Goal: Task Accomplishment & Management: Manage account settings

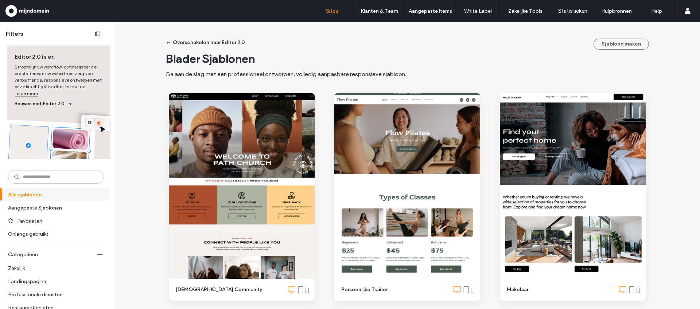
click at [332, 15] on link "Sites" at bounding box center [331, 11] width 43 height 22
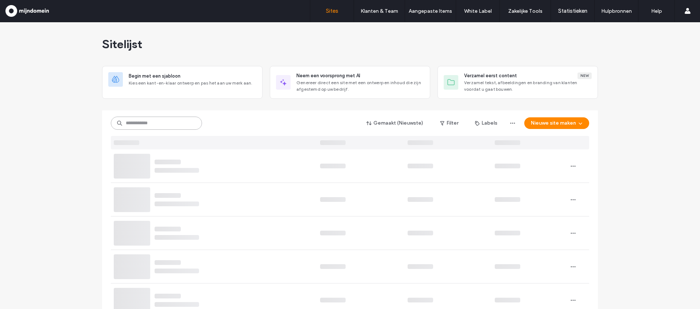
click at [161, 123] on input at bounding box center [156, 123] width 91 height 13
paste input "**********"
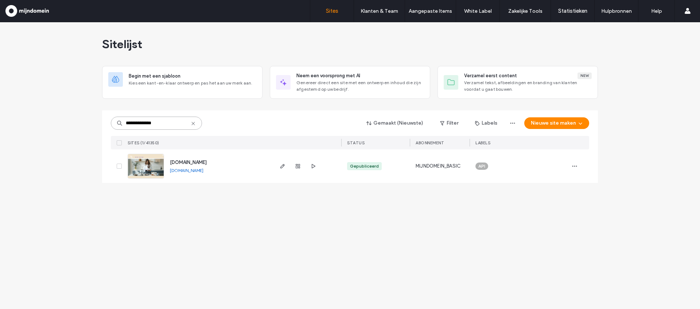
type input "**********"
click at [155, 166] on img at bounding box center [146, 179] width 36 height 50
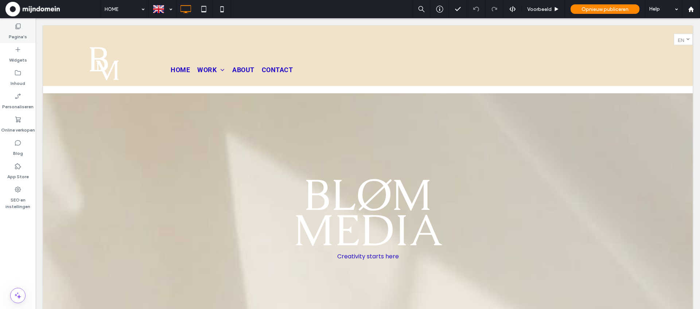
click at [21, 33] on label "Pagina's" at bounding box center [18, 35] width 18 height 10
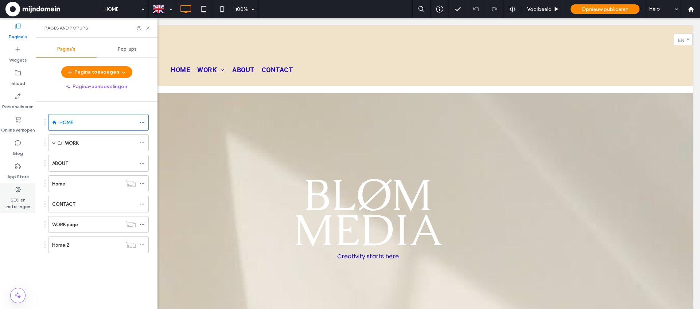
click at [16, 196] on label "SEO en instellingen" at bounding box center [18, 201] width 36 height 17
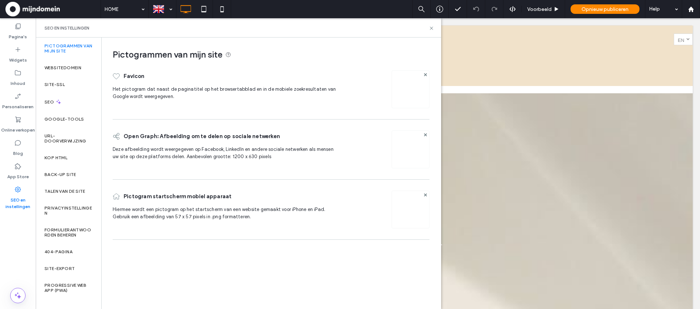
click at [412, 93] on img at bounding box center [411, 90] width 12 height 12
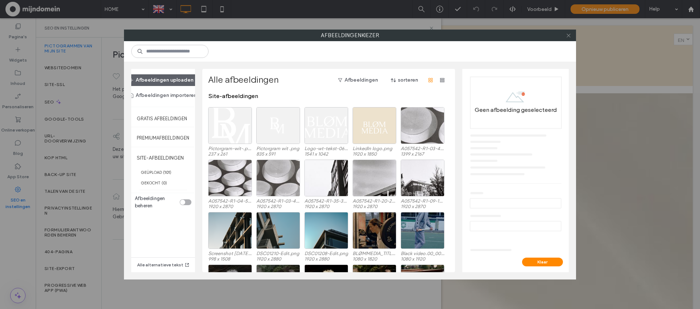
click at [571, 38] on icon at bounding box center [568, 35] width 5 height 5
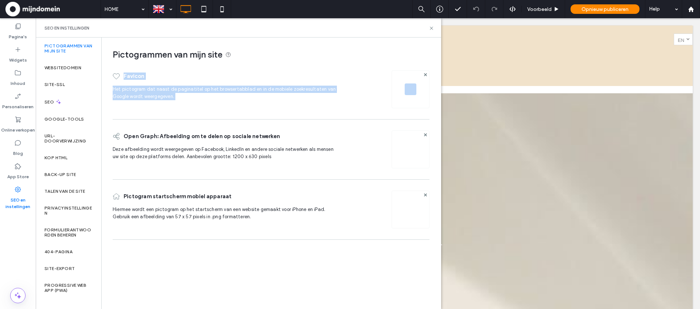
drag, startPoint x: 385, startPoint y: 60, endPoint x: 420, endPoint y: 109, distance: 60.4
click at [419, 109] on div "Pictogrammen van mijn site Favicon Het pictogram dat naast de paginatitel op he…" at bounding box center [268, 141] width 333 height 206
click at [344, 72] on div "Favicon Het pictogram dat naast de paginatitel op het browsertabblad en in de m…" at bounding box center [271, 89] width 317 height 45
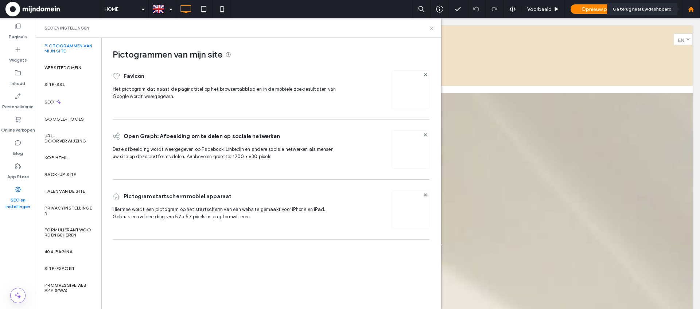
click at [692, 7] on icon at bounding box center [691, 9] width 6 height 6
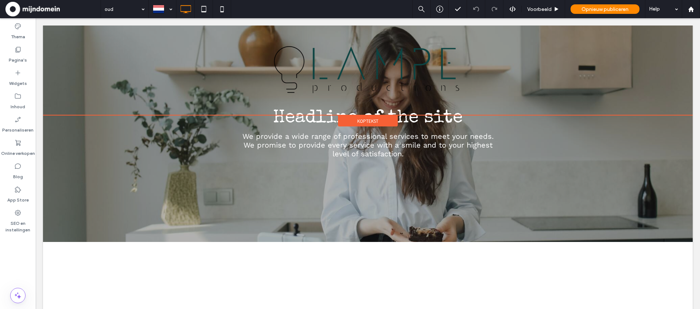
click at [379, 120] on div "Koptekst" at bounding box center [368, 121] width 60 height 11
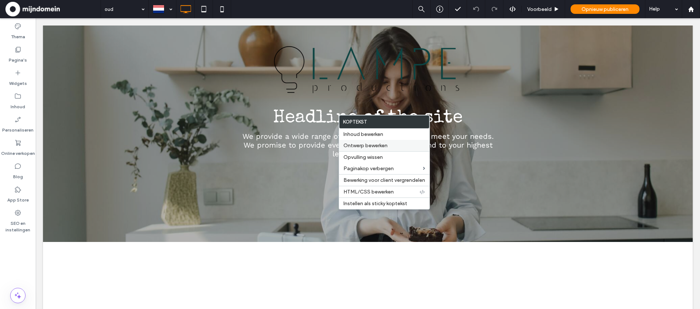
click at [383, 144] on span "Ontwerp bewerken" at bounding box center [366, 146] width 44 height 6
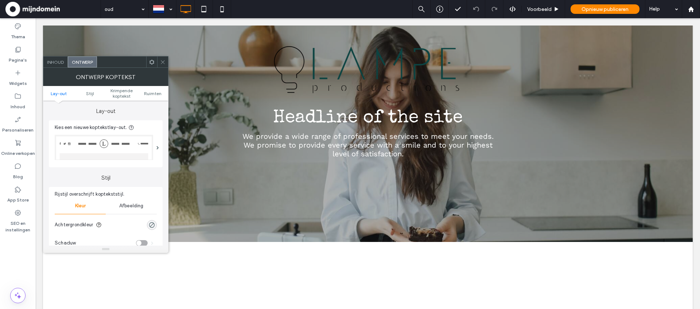
click at [162, 62] on icon at bounding box center [162, 61] width 5 height 5
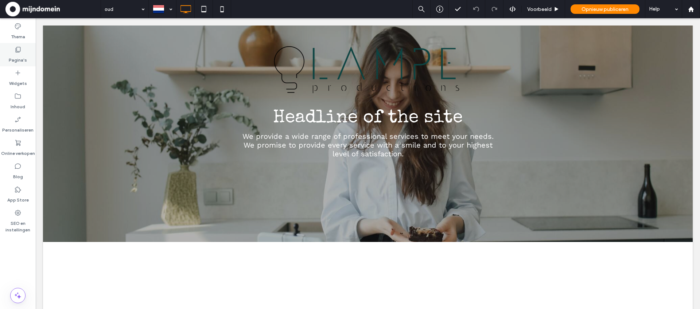
click at [20, 61] on label "Pagina's" at bounding box center [18, 58] width 18 height 10
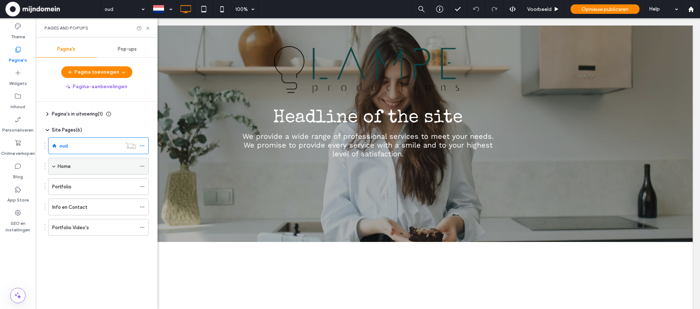
click at [80, 167] on div "Home" at bounding box center [97, 167] width 78 height 8
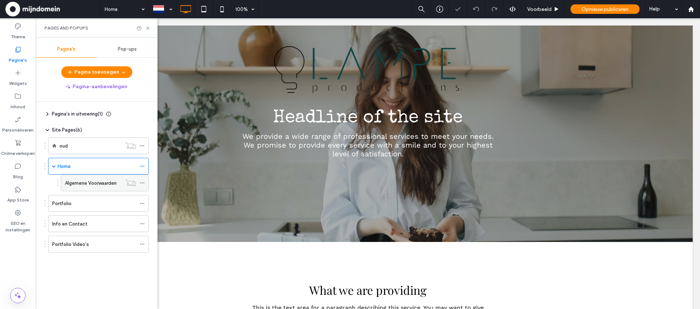
click at [80, 181] on label "Algemene Voorwaarden" at bounding box center [91, 183] width 52 height 13
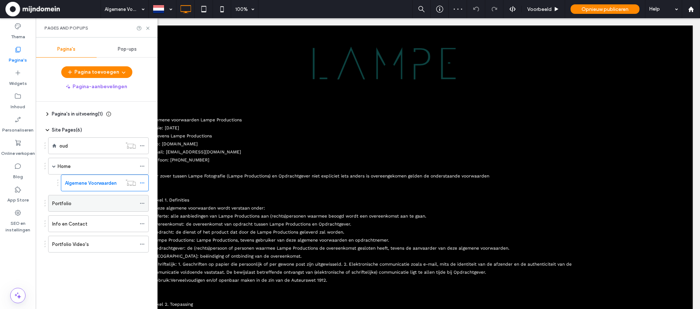
click at [81, 201] on div "Portfolio" at bounding box center [94, 204] width 84 height 8
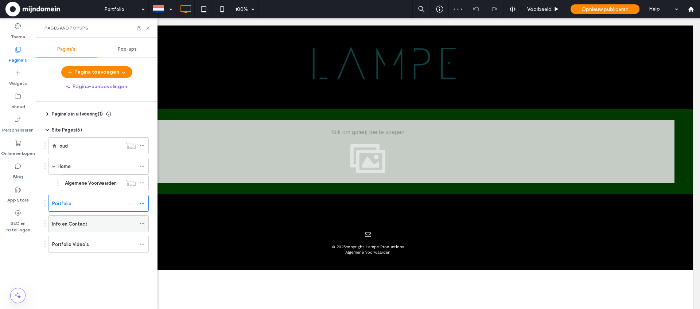
click at [83, 223] on label "Info en Contact" at bounding box center [69, 224] width 35 height 13
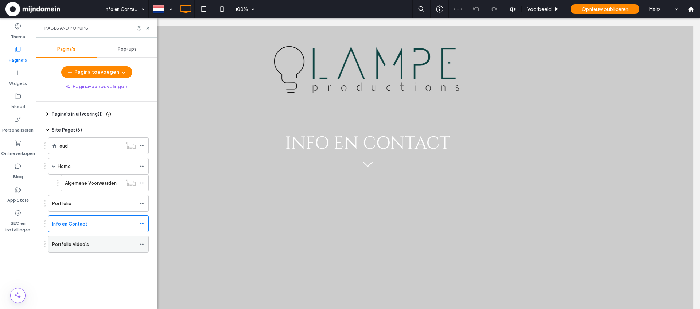
click at [110, 245] on div "Portfolio Video's" at bounding box center [94, 245] width 84 height 8
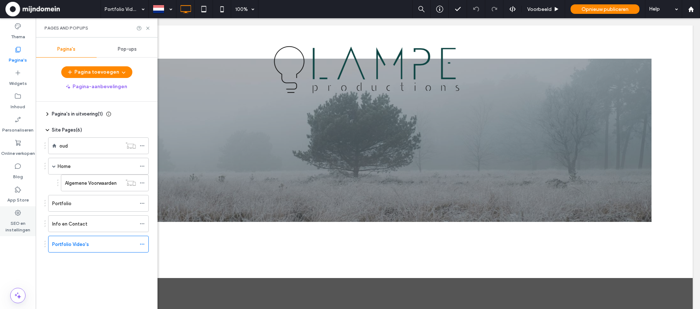
click at [11, 226] on label "SEO en instellingen" at bounding box center [18, 225] width 36 height 17
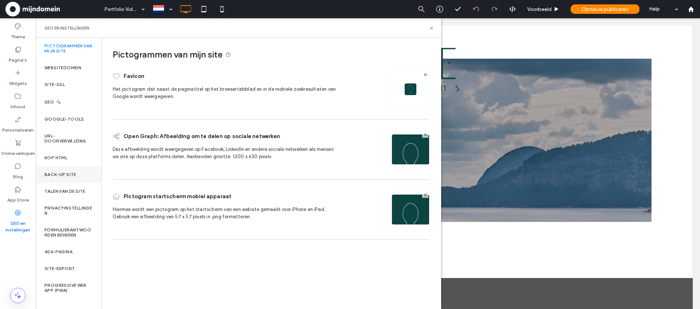
click at [61, 175] on label "Back-up site" at bounding box center [61, 174] width 32 height 5
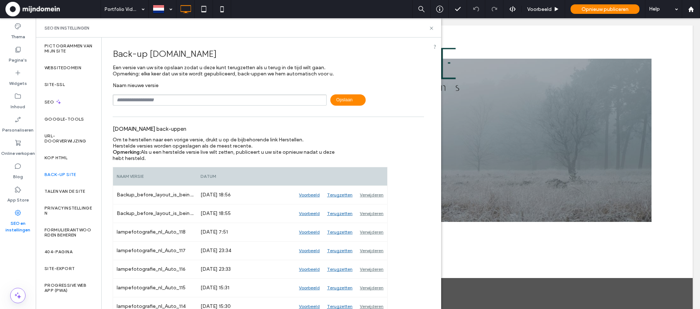
click at [216, 96] on input "text" at bounding box center [220, 99] width 214 height 11
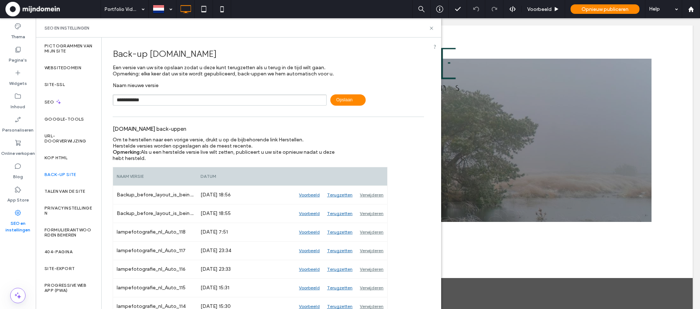
type input "**********"
click at [347, 104] on span "Opslaan" at bounding box center [348, 99] width 35 height 11
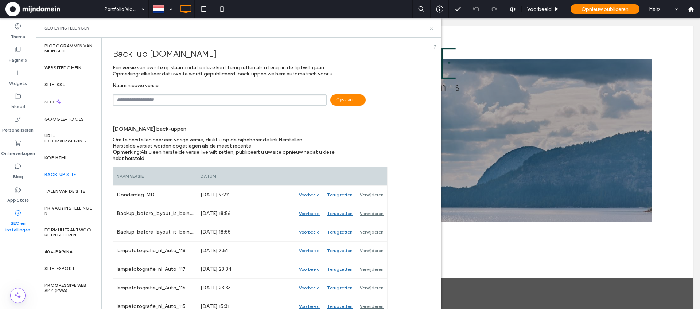
click at [431, 26] on icon at bounding box center [431, 28] width 5 height 5
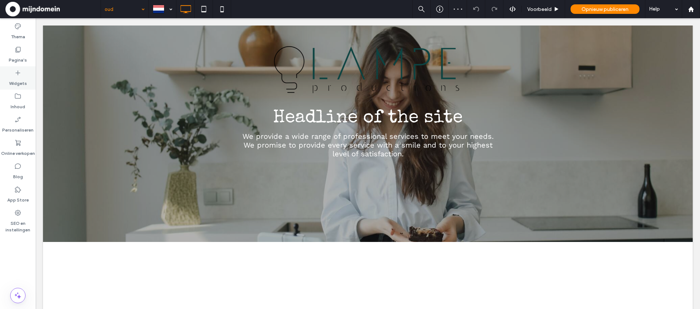
click at [14, 80] on label "Widgets" at bounding box center [18, 82] width 18 height 10
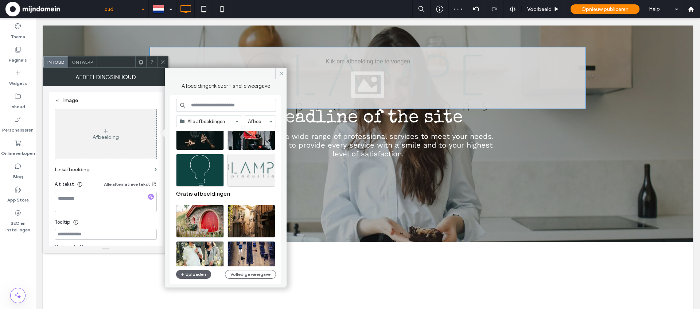
scroll to position [134, 0]
click at [264, 170] on div "Selecteren" at bounding box center [252, 170] width 48 height 33
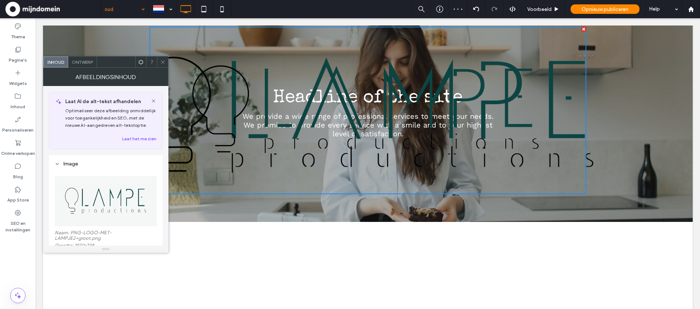
scroll to position [0, 0]
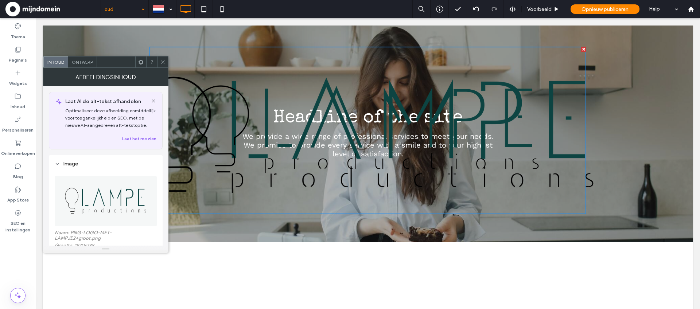
click at [584, 50] on div at bounding box center [584, 49] width 5 height 5
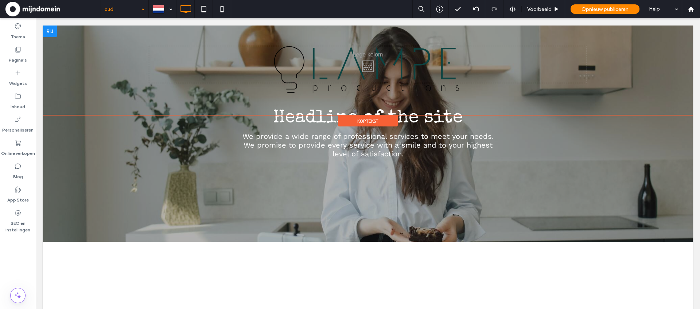
click at [371, 121] on span "Koptekst" at bounding box center [368, 121] width 21 height 6
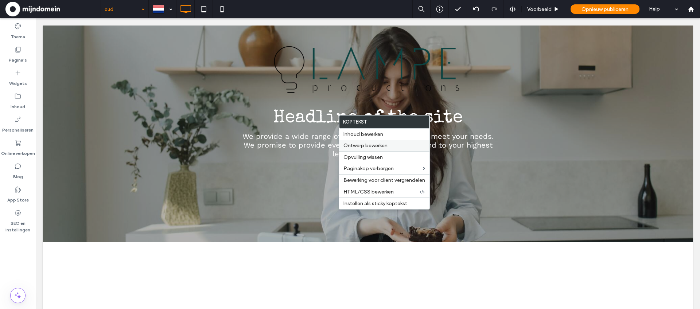
click at [364, 145] on span "Ontwerp bewerken" at bounding box center [366, 146] width 44 height 6
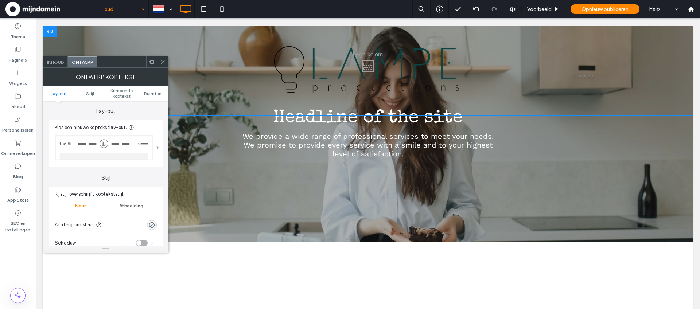
click at [159, 147] on span at bounding box center [158, 148] width 3 height 4
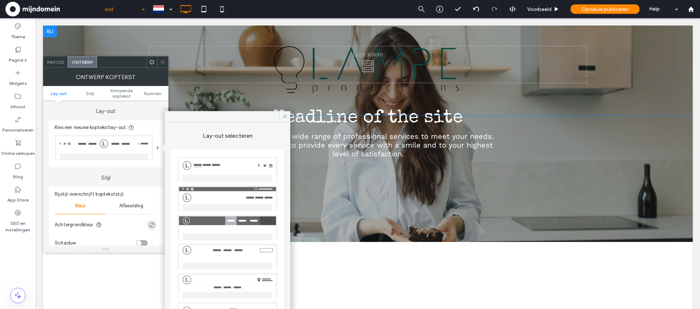
click at [211, 167] on img at bounding box center [228, 170] width 100 height 26
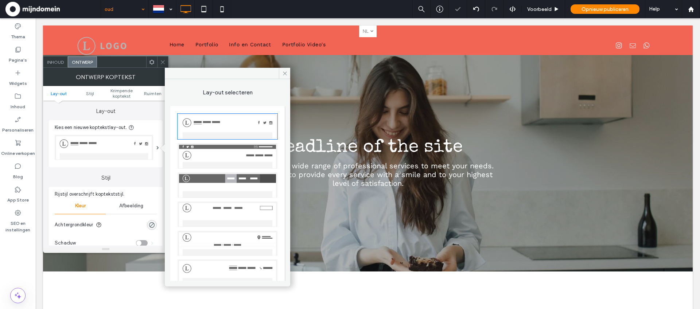
scroll to position [30, 0]
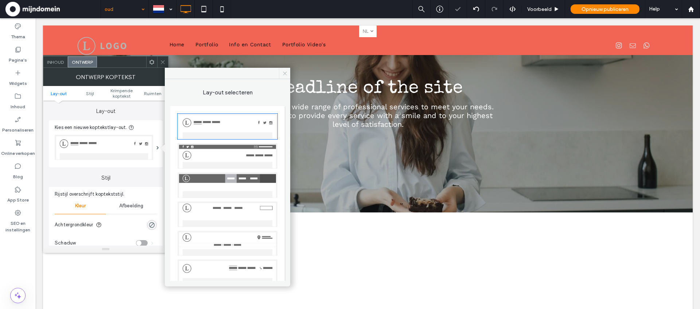
click at [287, 75] on icon at bounding box center [284, 73] width 5 height 5
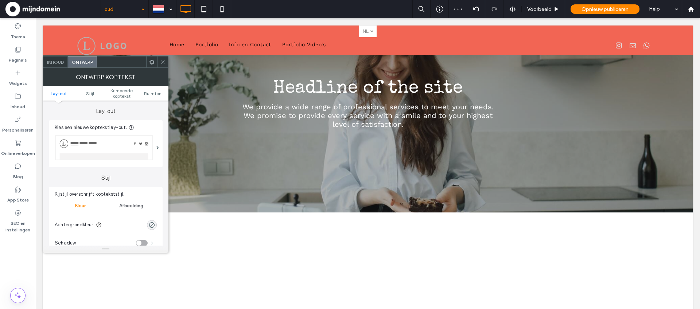
click at [164, 64] on icon at bounding box center [162, 61] width 5 height 5
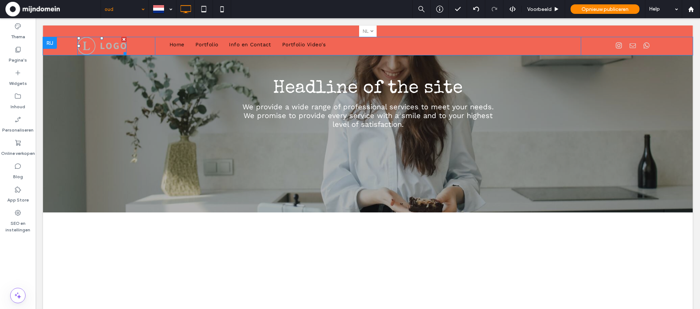
click at [94, 43] on img at bounding box center [101, 46] width 49 height 18
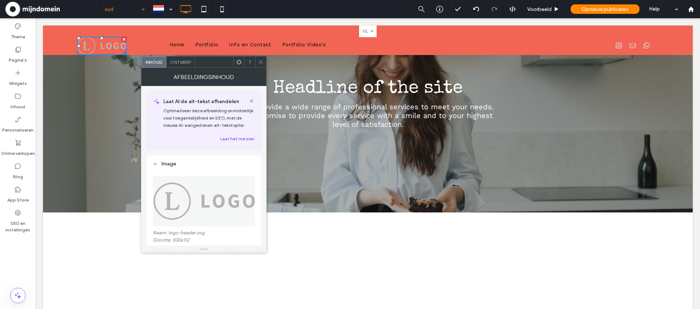
click at [213, 198] on img at bounding box center [204, 201] width 103 height 50
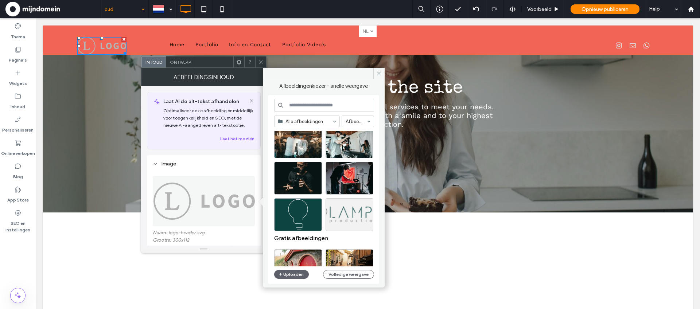
scroll to position [137, 0]
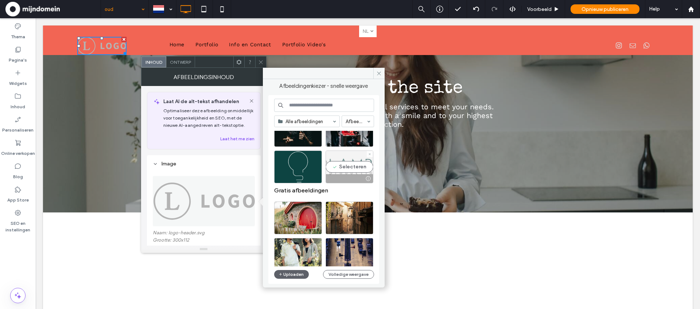
click at [347, 167] on div "Selecteren" at bounding box center [350, 167] width 48 height 33
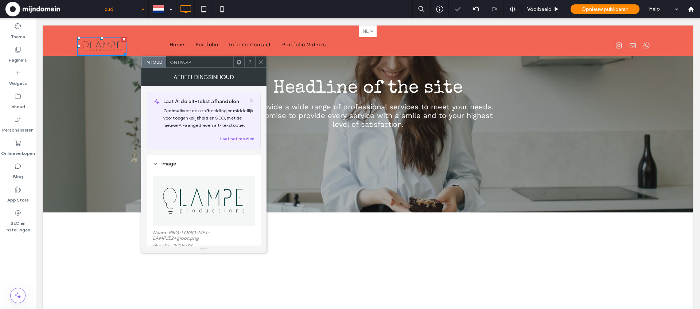
click at [260, 61] on use at bounding box center [261, 62] width 4 height 4
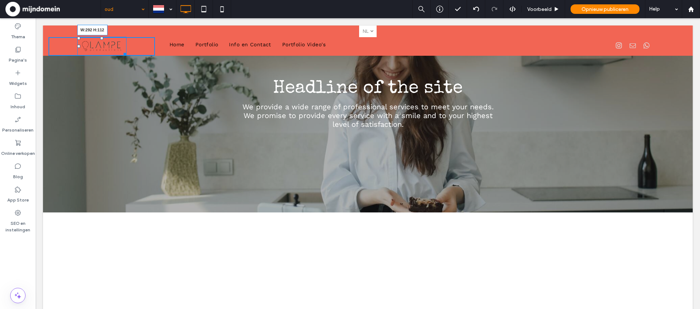
drag, startPoint x: 124, startPoint y: 52, endPoint x: 174, endPoint y: 102, distance: 70.7
click at [139, 84] on div "Nederlands nl English en Click To Paste Click To Paste W:292 H:112 Click To Pas…" at bounding box center [368, 276] width 650 height 560
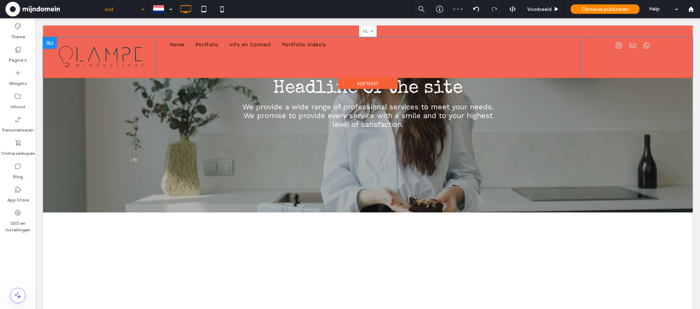
click at [293, 63] on div "Home Portfolio Info en Contact Portfolio Video's Click To Paste Click To Paste" at bounding box center [368, 57] width 426 height 40
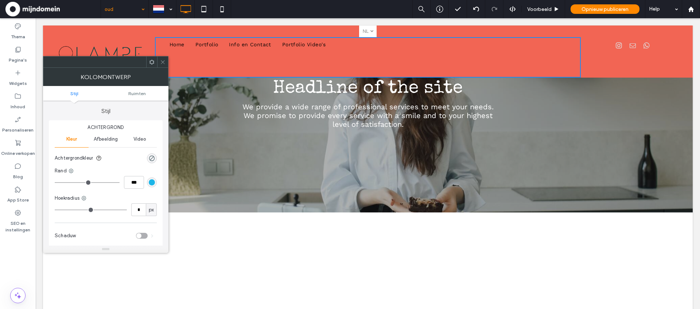
click at [114, 138] on span "Afbeelding" at bounding box center [106, 139] width 24 height 6
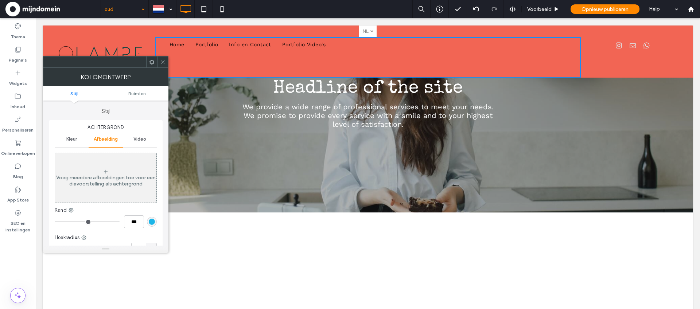
click at [163, 62] on icon at bounding box center [162, 61] width 5 height 5
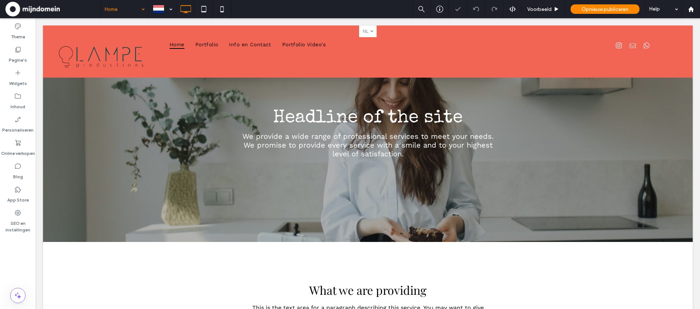
click at [134, 9] on input at bounding box center [123, 9] width 36 height 18
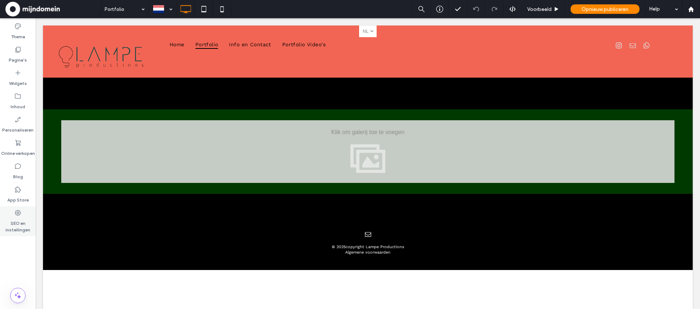
click at [15, 231] on label "SEO en instellingen" at bounding box center [18, 225] width 36 height 17
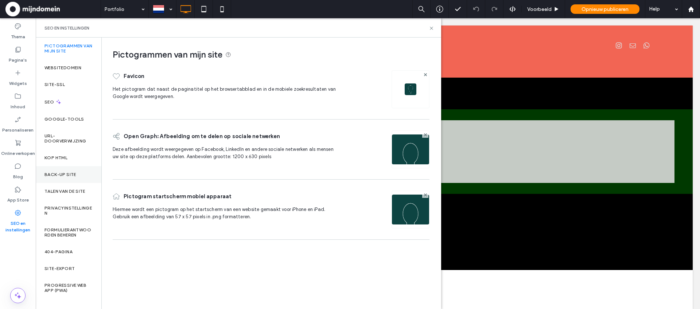
click at [65, 174] on label "Back-up site" at bounding box center [61, 174] width 32 height 5
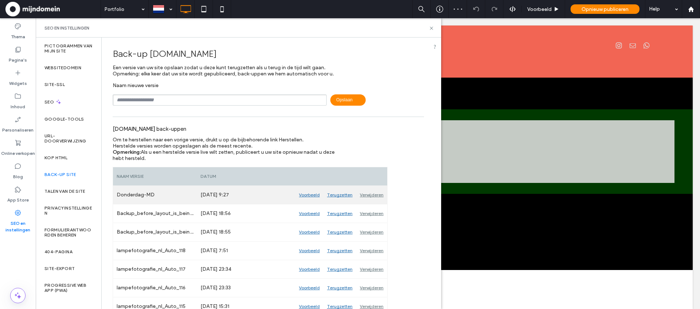
click at [342, 197] on div "Terugzetten" at bounding box center [340, 195] width 33 height 18
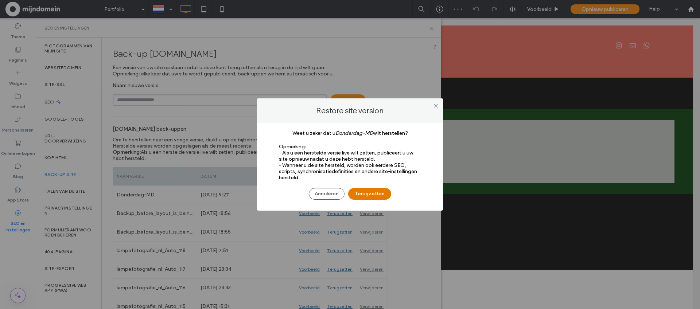
click at [367, 195] on button "Terugzetten" at bounding box center [369, 194] width 43 height 12
